Goal: Navigation & Orientation: Understand site structure

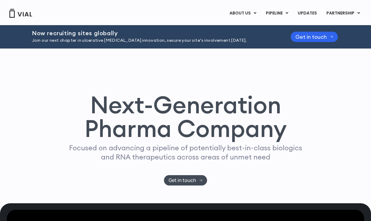
click at [330, 30] on link "LICENSING" at bounding box center [337, 27] width 52 height 9
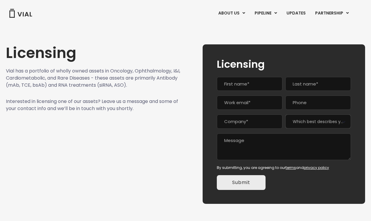
click at [289, 13] on link "UPDATES" at bounding box center [296, 13] width 28 height 10
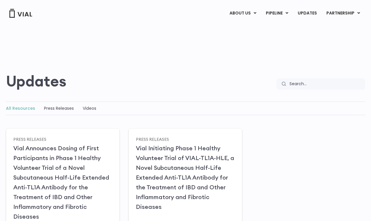
click at [247, 29] on link "ABOUT US" at bounding box center [253, 27] width 52 height 9
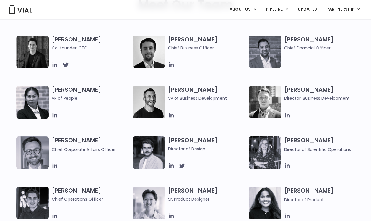
scroll to position [280, 0]
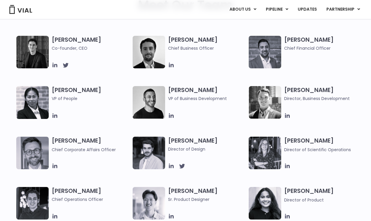
click at [71, 50] on span "Co-founder, CEO" at bounding box center [91, 48] width 78 height 6
click at [41, 53] on img at bounding box center [32, 52] width 32 height 32
click at [80, 36] on h3 "Simon Burns Co-founder, CEO" at bounding box center [91, 44] width 78 height 16
click at [74, 41] on h3 "Simon Burns Co-founder, CEO" at bounding box center [91, 44] width 78 height 16
click at [27, 50] on img at bounding box center [32, 52] width 32 height 32
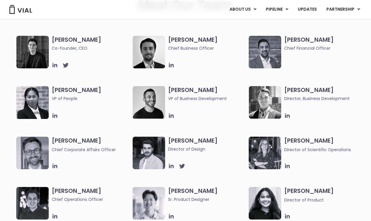
click at [63, 38] on h3 "Simon Burns Co-founder, CEO" at bounding box center [91, 44] width 78 height 16
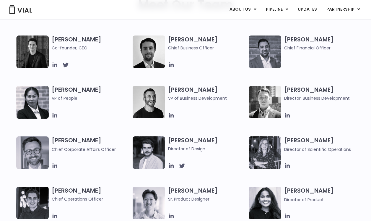
click at [55, 67] on icon at bounding box center [55, 64] width 6 height 6
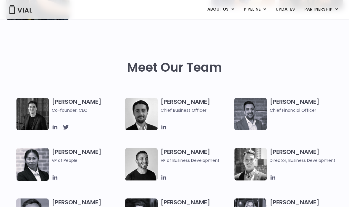
scroll to position [218, 0]
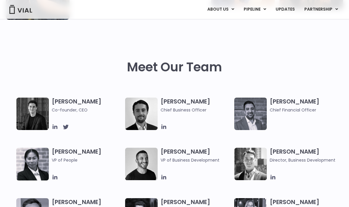
click at [295, 101] on h3 "Samir Meghji Chief Financial Officer" at bounding box center [304, 106] width 70 height 16
click at [294, 108] on span "Chief Financial Officer" at bounding box center [304, 110] width 70 height 6
click at [251, 111] on img at bounding box center [250, 114] width 32 height 32
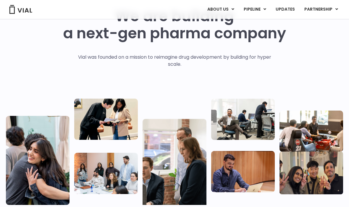
scroll to position [0, 0]
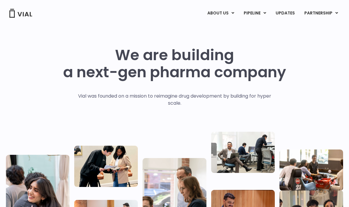
click at [19, 12] on img at bounding box center [21, 13] width 24 height 9
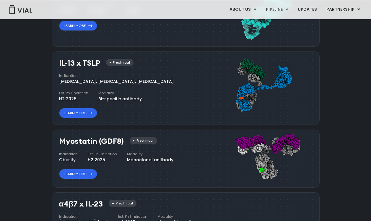
scroll to position [548, 0]
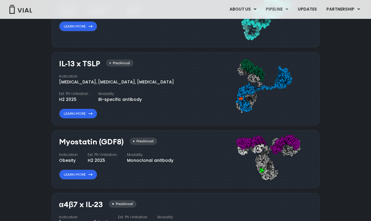
click at [16, 9] on img at bounding box center [21, 9] width 24 height 9
